Goal: Find specific page/section: Find specific page/section

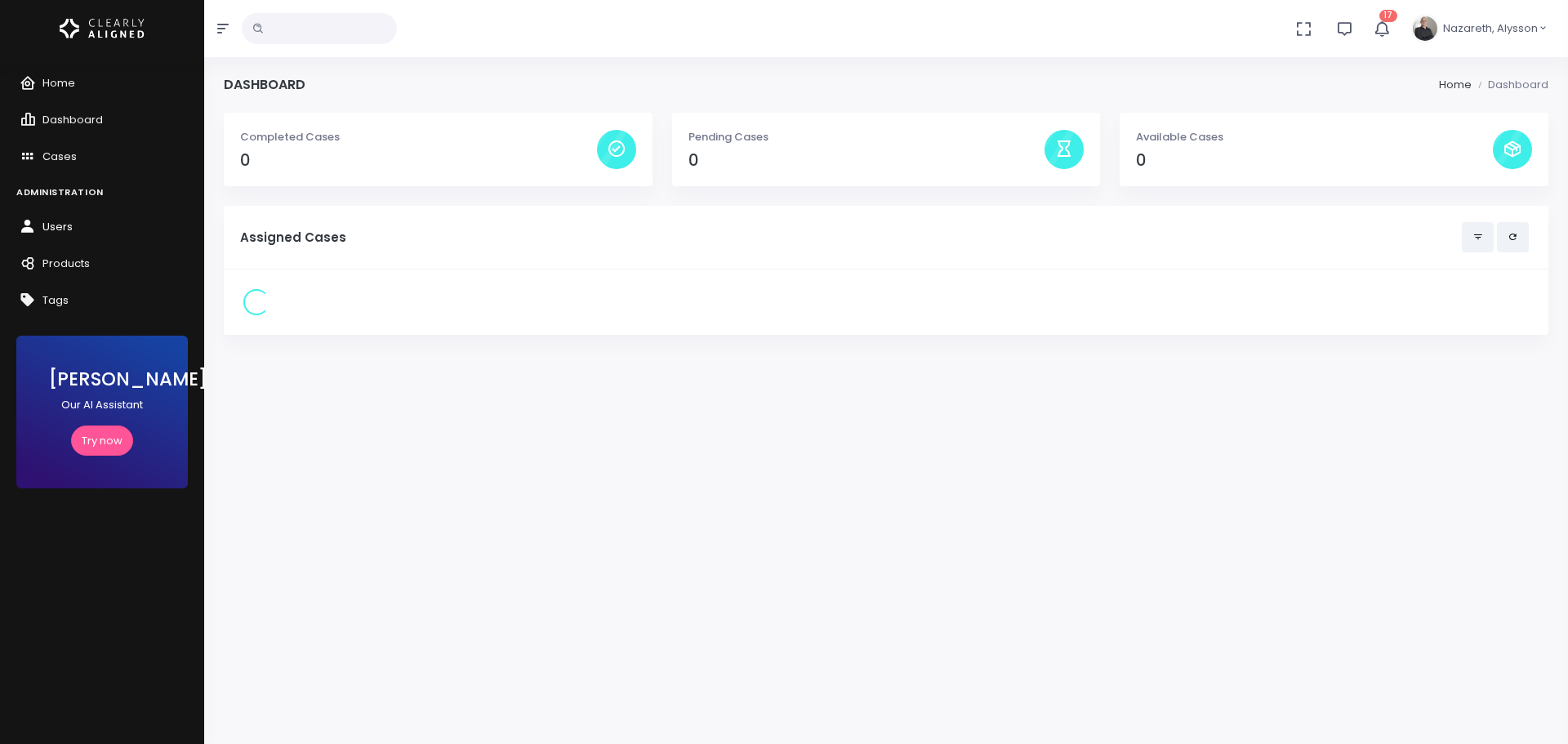
click at [78, 230] on link "Users" at bounding box center [102, 227] width 204 height 36
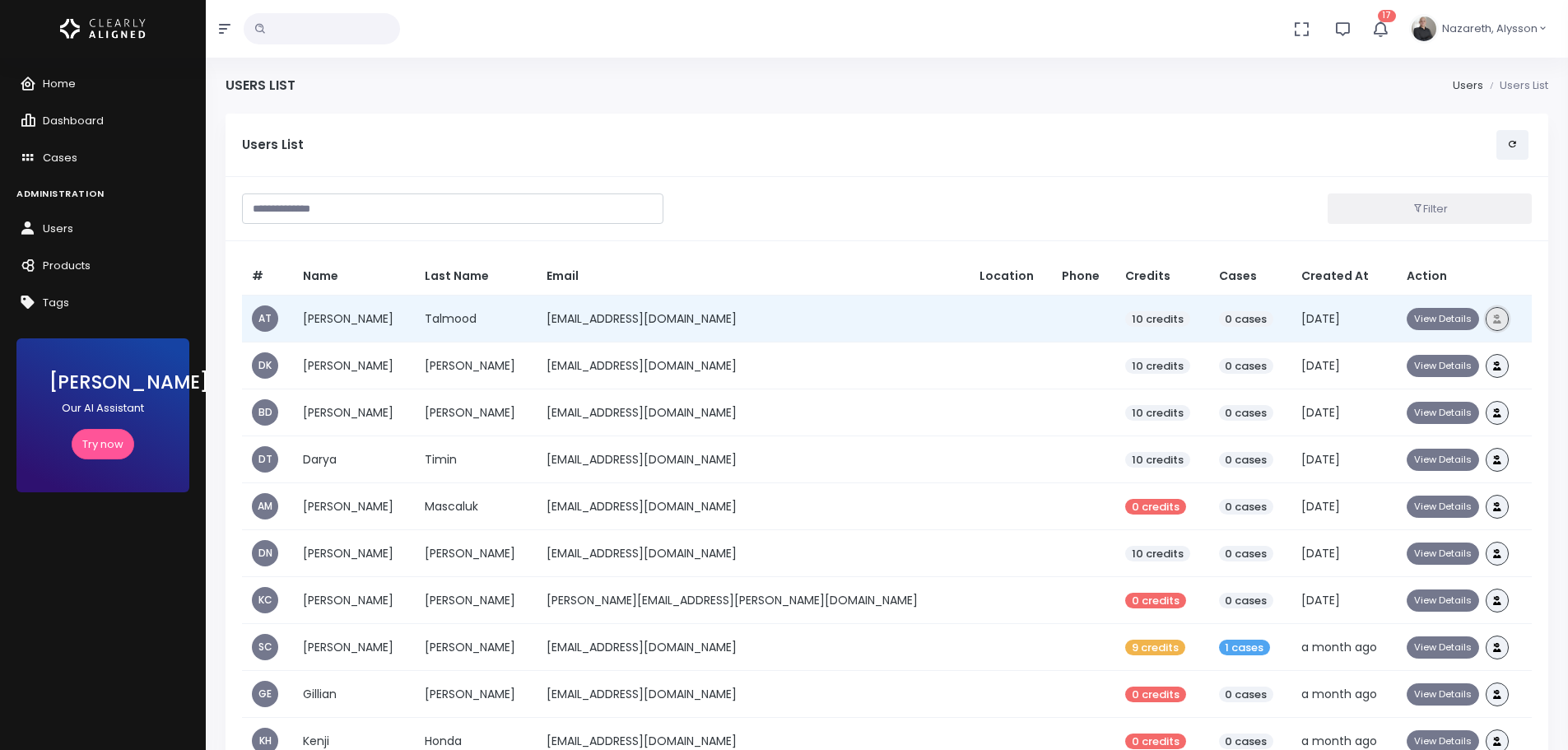
click at [1486, 314] on button "button" at bounding box center [1497, 319] width 23 height 24
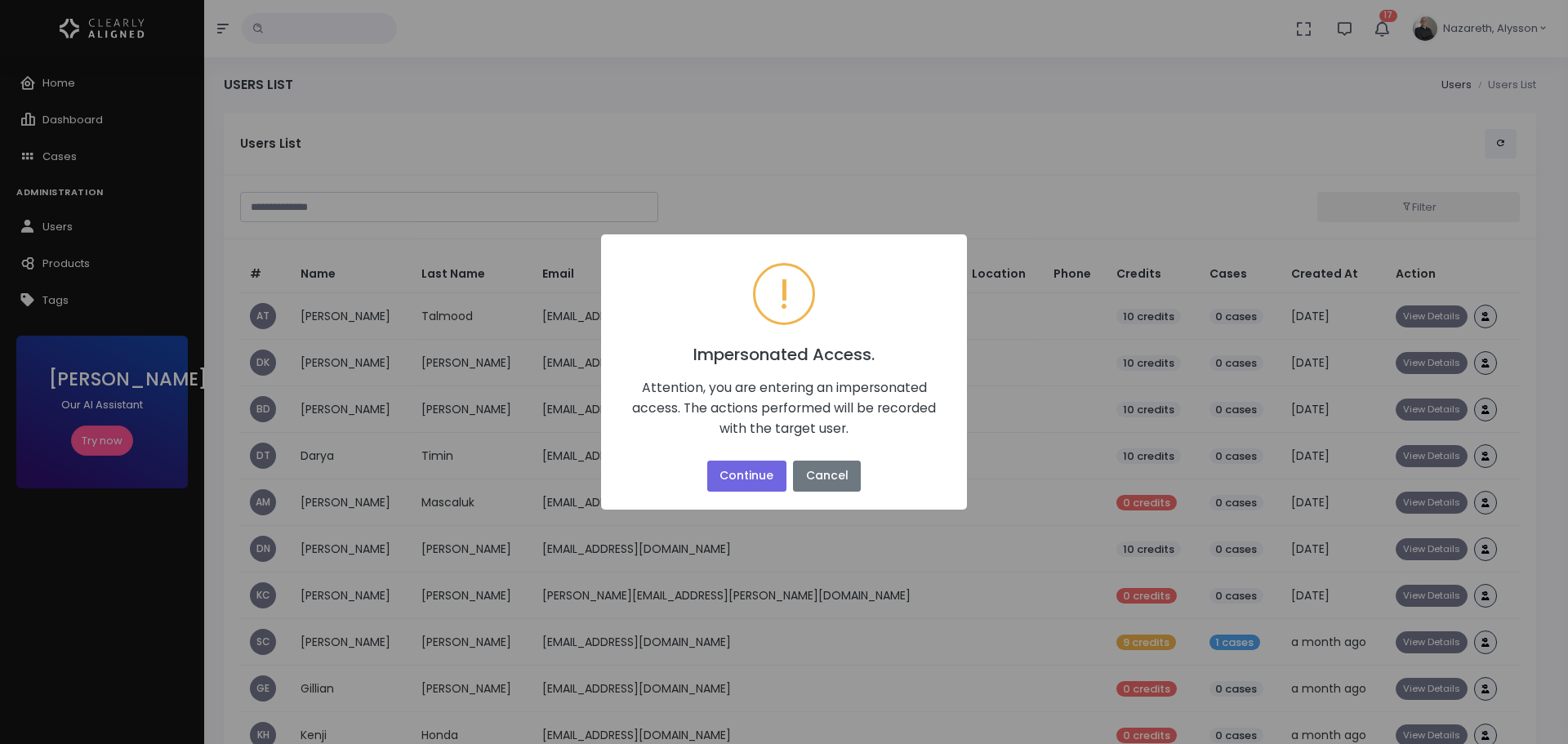
click at [1010, 198] on div "× ! Impersonated Access. Attention, you are entering an impersonated access. Th…" at bounding box center [784, 372] width 1568 height 744
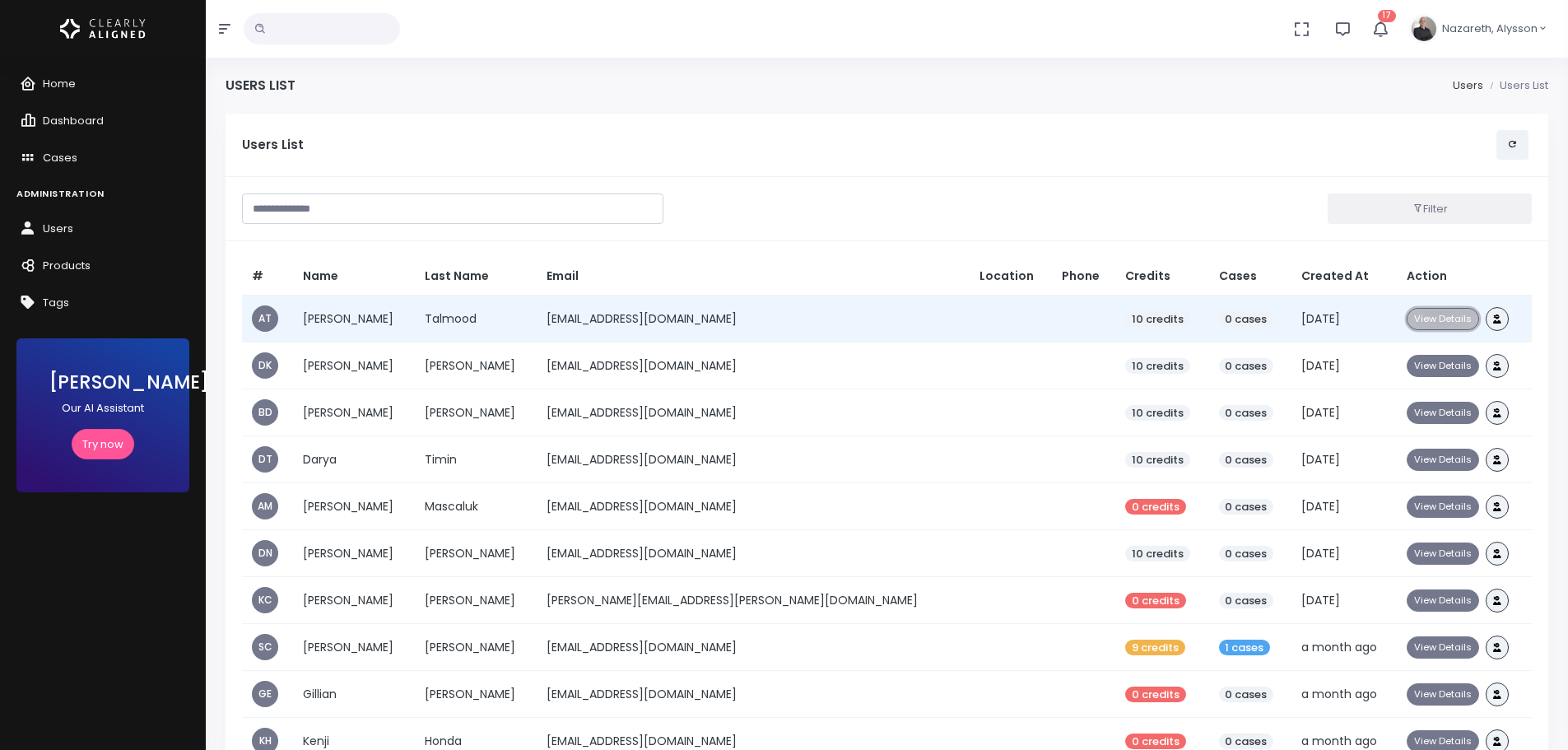
click at [1417, 313] on button "View Details" at bounding box center [1443, 319] width 73 height 22
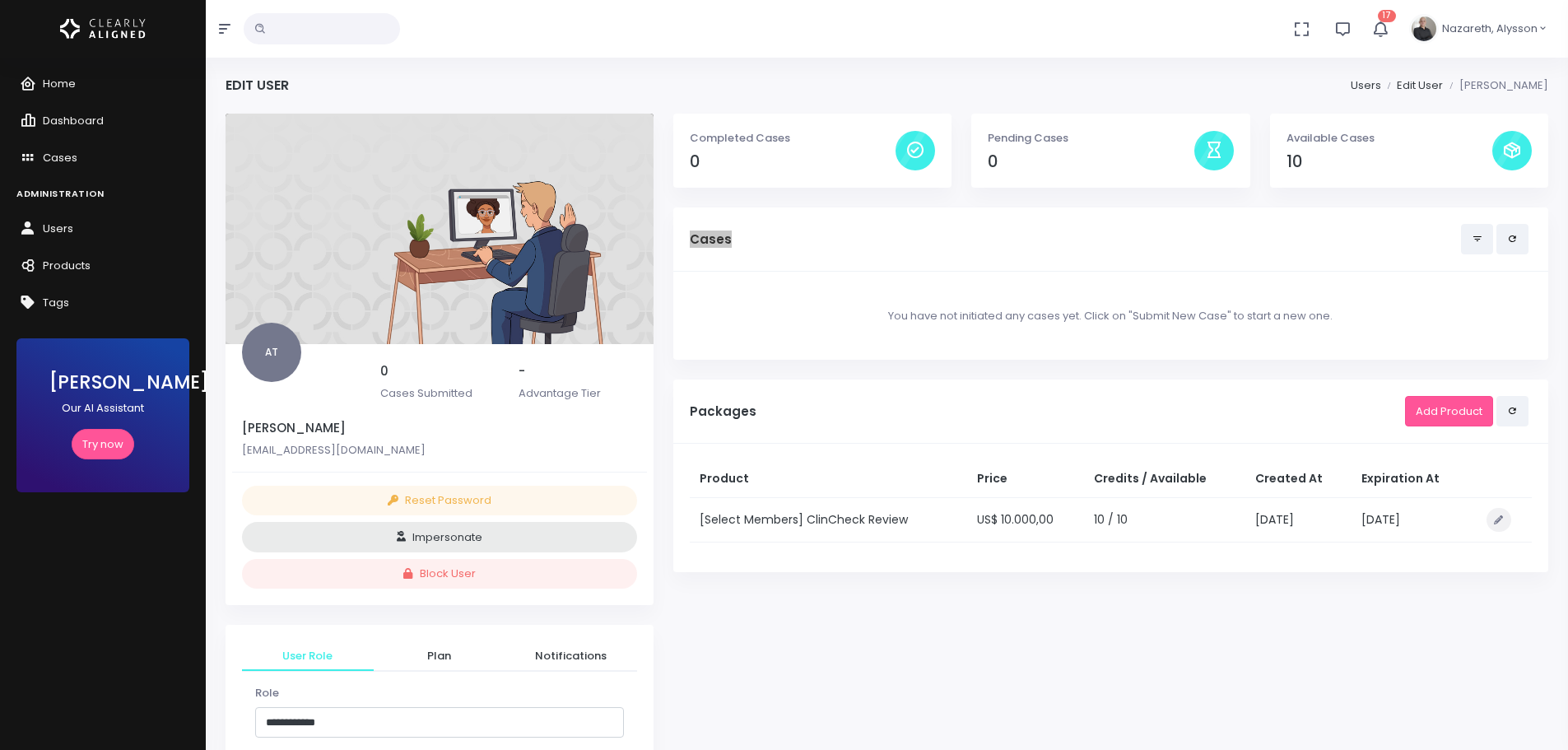
drag, startPoint x: 694, startPoint y: 241, endPoint x: 790, endPoint y: 250, distance: 96.4
click at [790, 250] on div "Cases" at bounding box center [1111, 239] width 843 height 31
drag, startPoint x: 691, startPoint y: 417, endPoint x: 766, endPoint y: 410, distance: 75.3
click at [766, 410] on h5 "Packages" at bounding box center [1047, 411] width 715 height 15
click at [705, 240] on h5 "Cases" at bounding box center [1075, 239] width 772 height 15
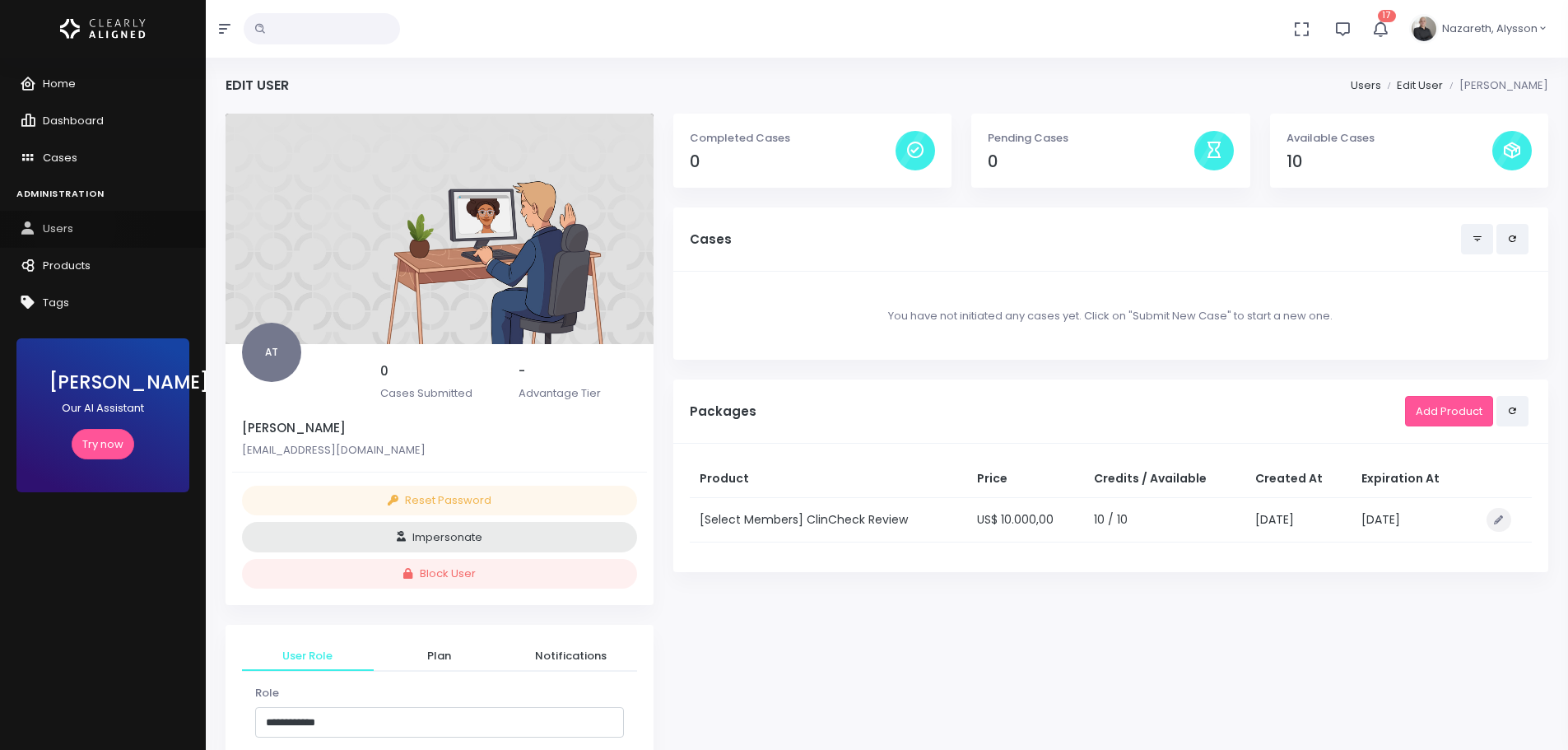
click at [73, 224] on link "Users" at bounding box center [103, 229] width 206 height 37
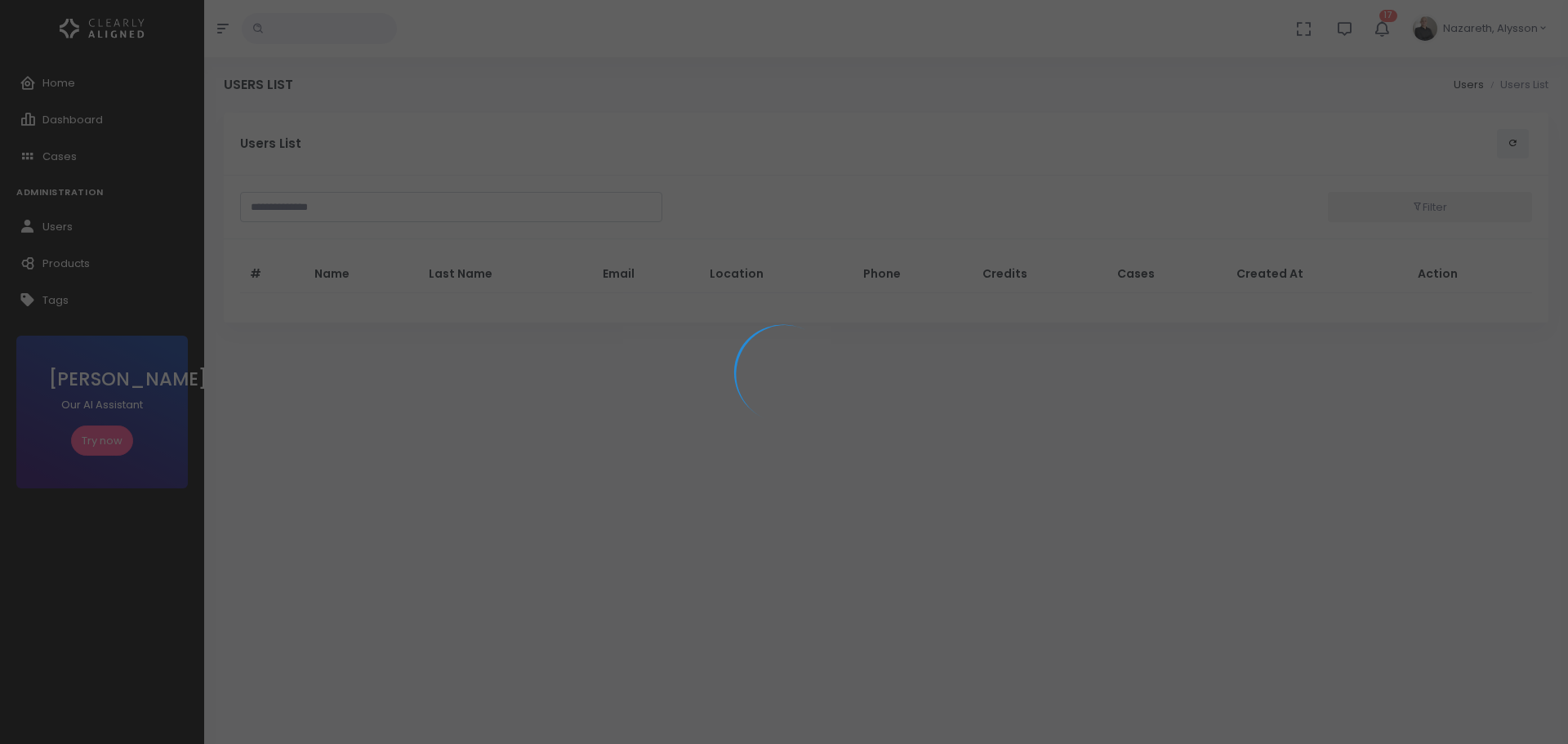
click at [389, 212] on div at bounding box center [784, 372] width 1568 height 744
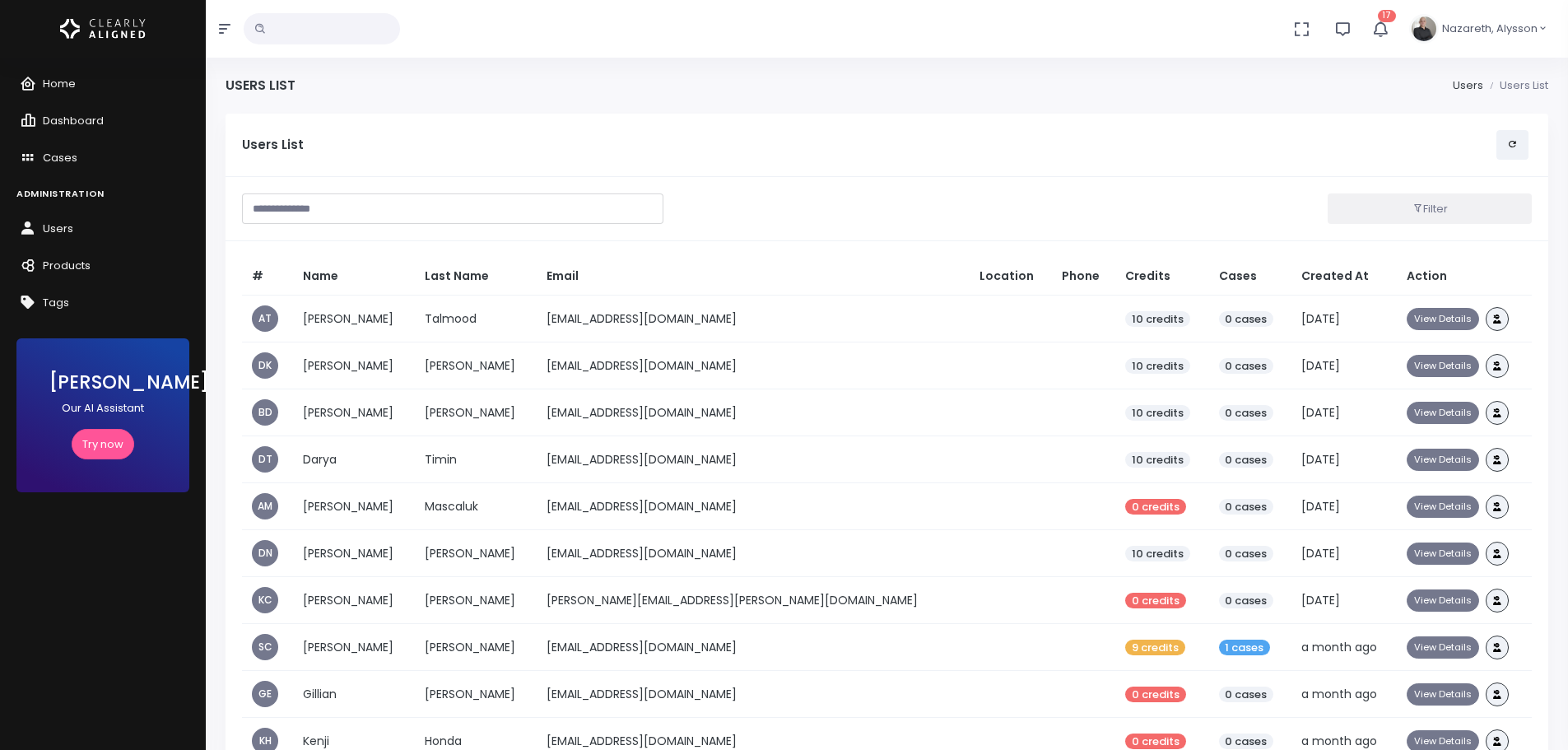
click at [370, 216] on input "text" at bounding box center [452, 208] width 421 height 31
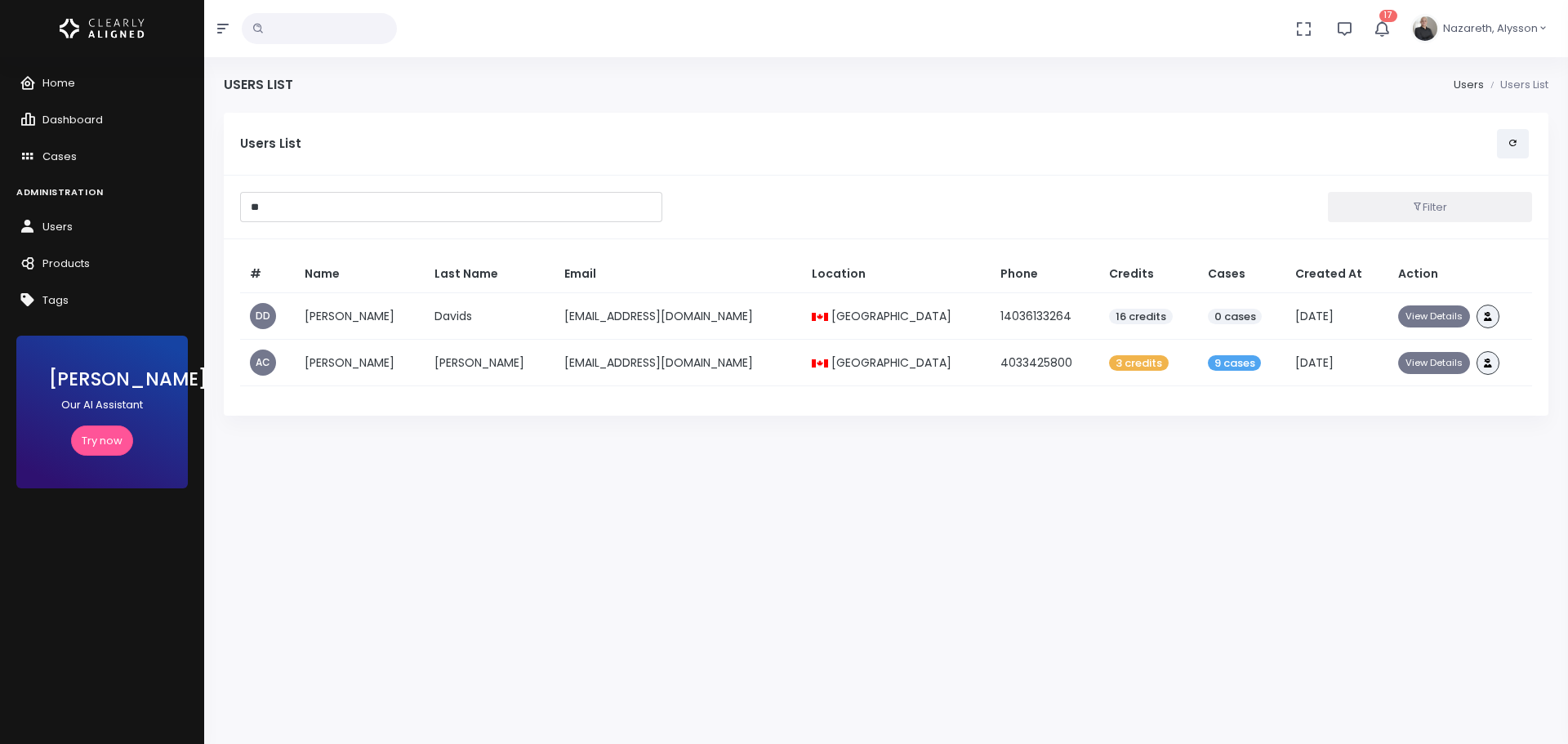
type input "*"
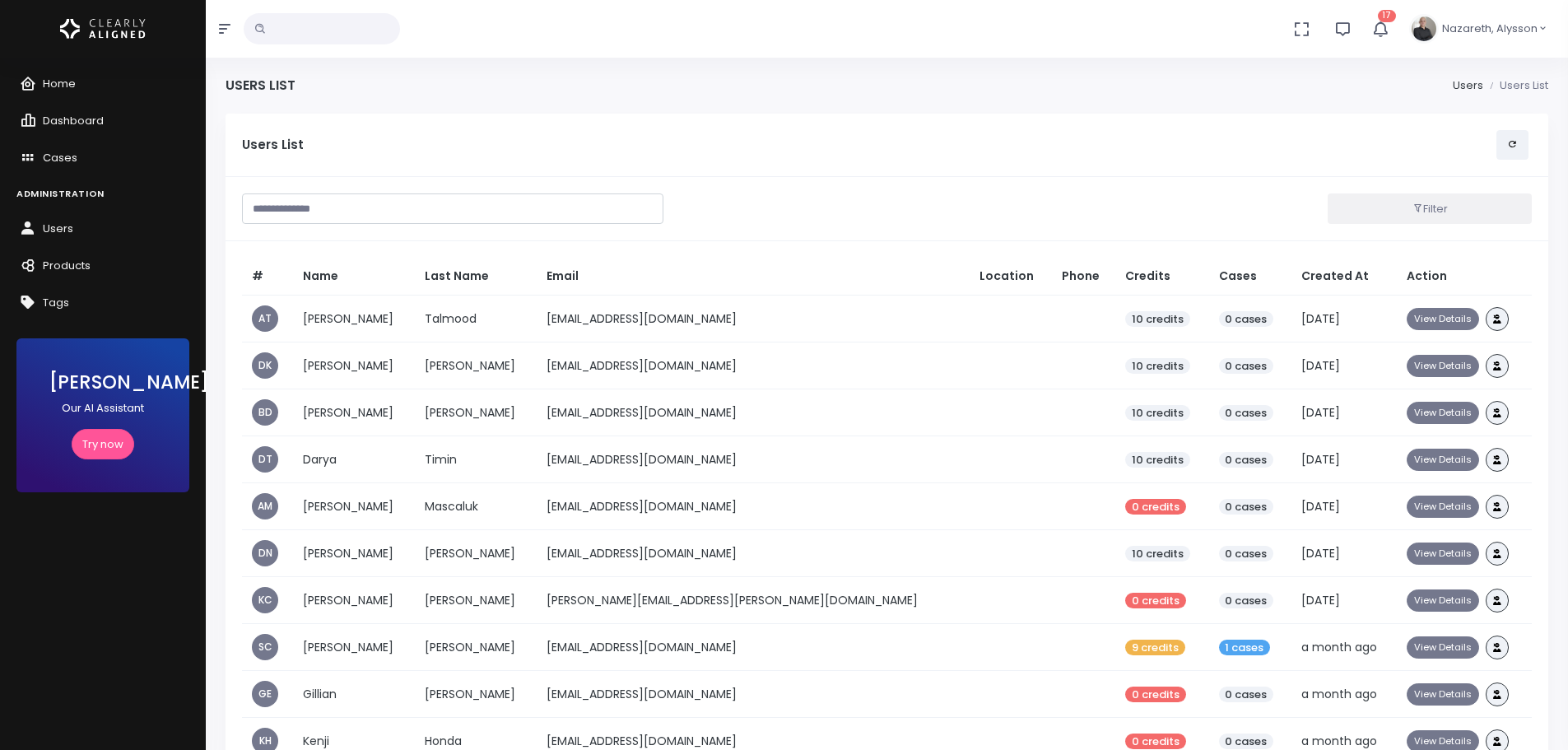
click at [803, 130] on div "Users List" at bounding box center [887, 145] width 1290 height 31
